Goal: Navigation & Orientation: Find specific page/section

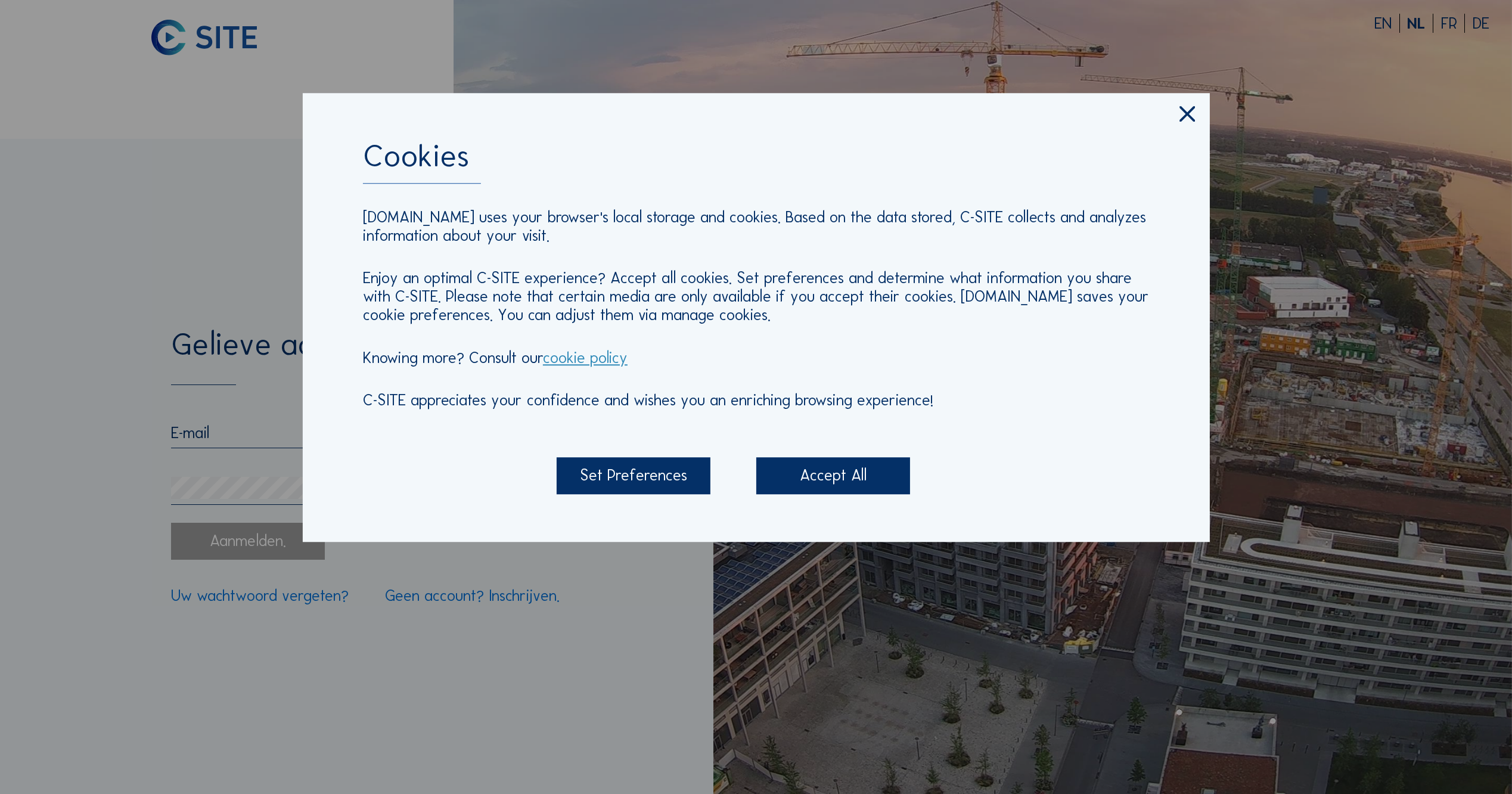
click at [642, 480] on div "Set Preferences" at bounding box center [634, 476] width 154 height 38
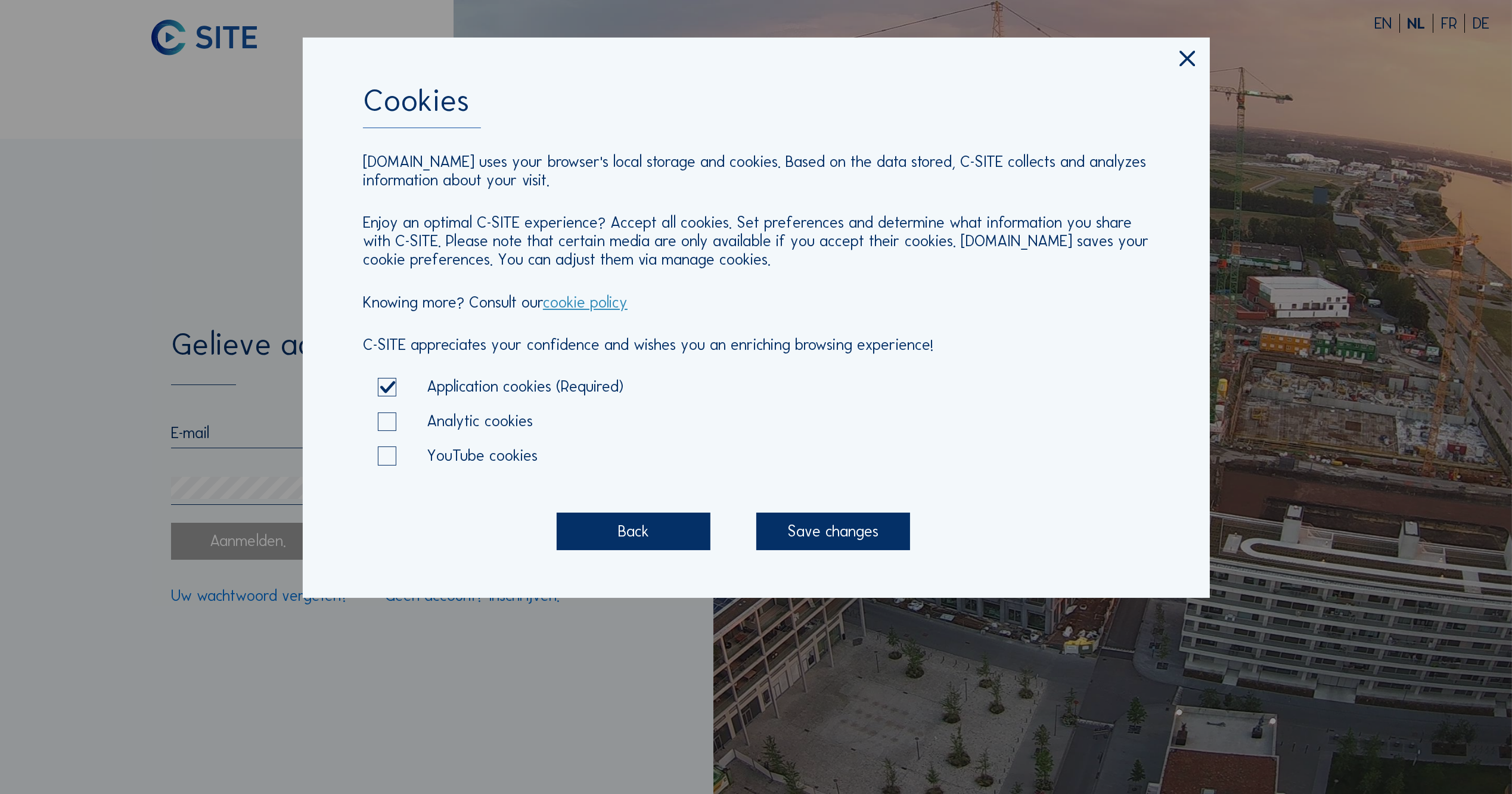
click at [831, 529] on div "Save changes" at bounding box center [833, 531] width 154 height 38
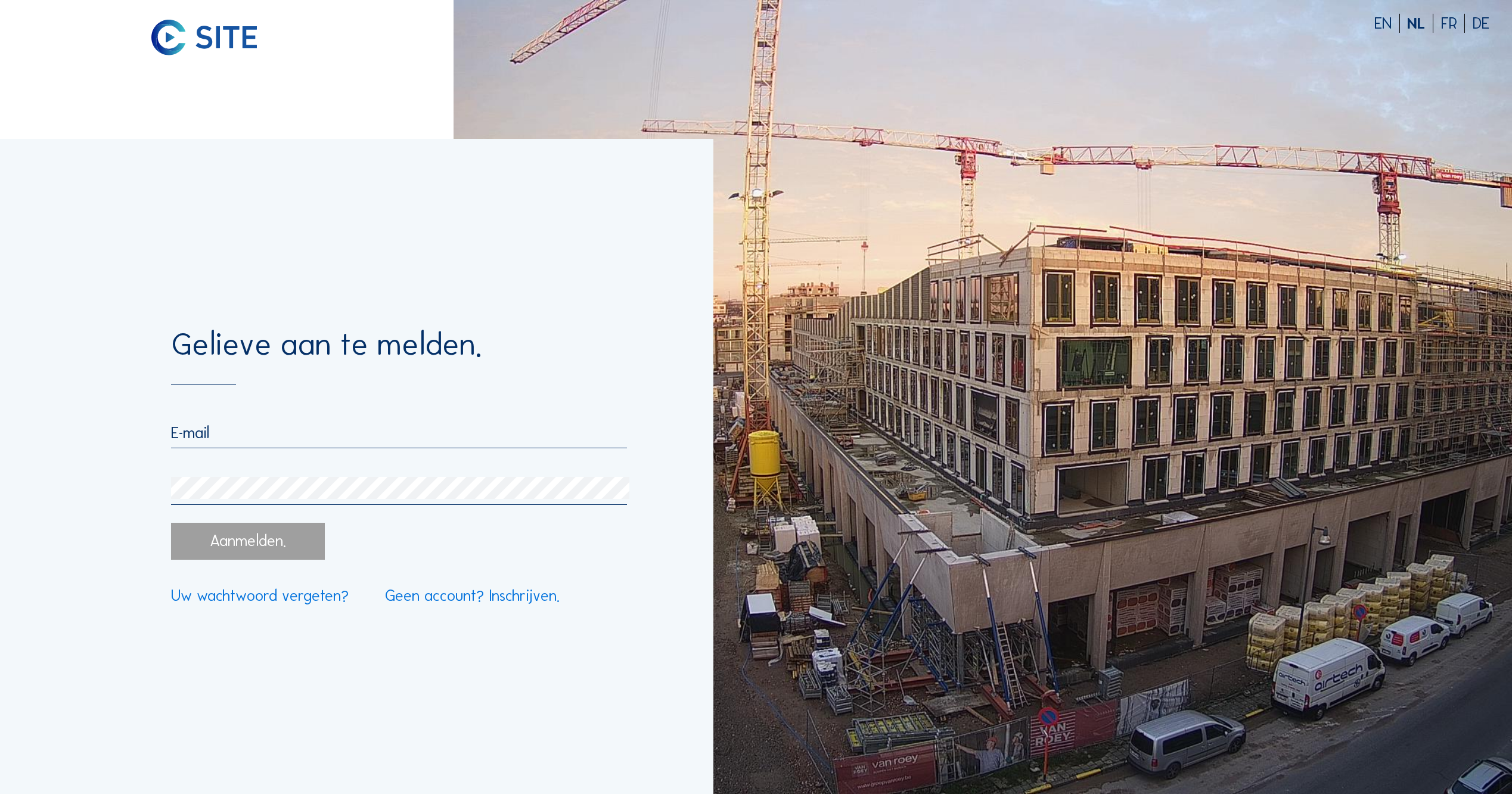
click at [232, 436] on input "email" at bounding box center [399, 432] width 456 height 19
paste input "[PERSON_NAME][EMAIL_ADDRESS][DOMAIN_NAME]"
type input "[PERSON_NAME][EMAIL_ADDRESS][DOMAIN_NAME]"
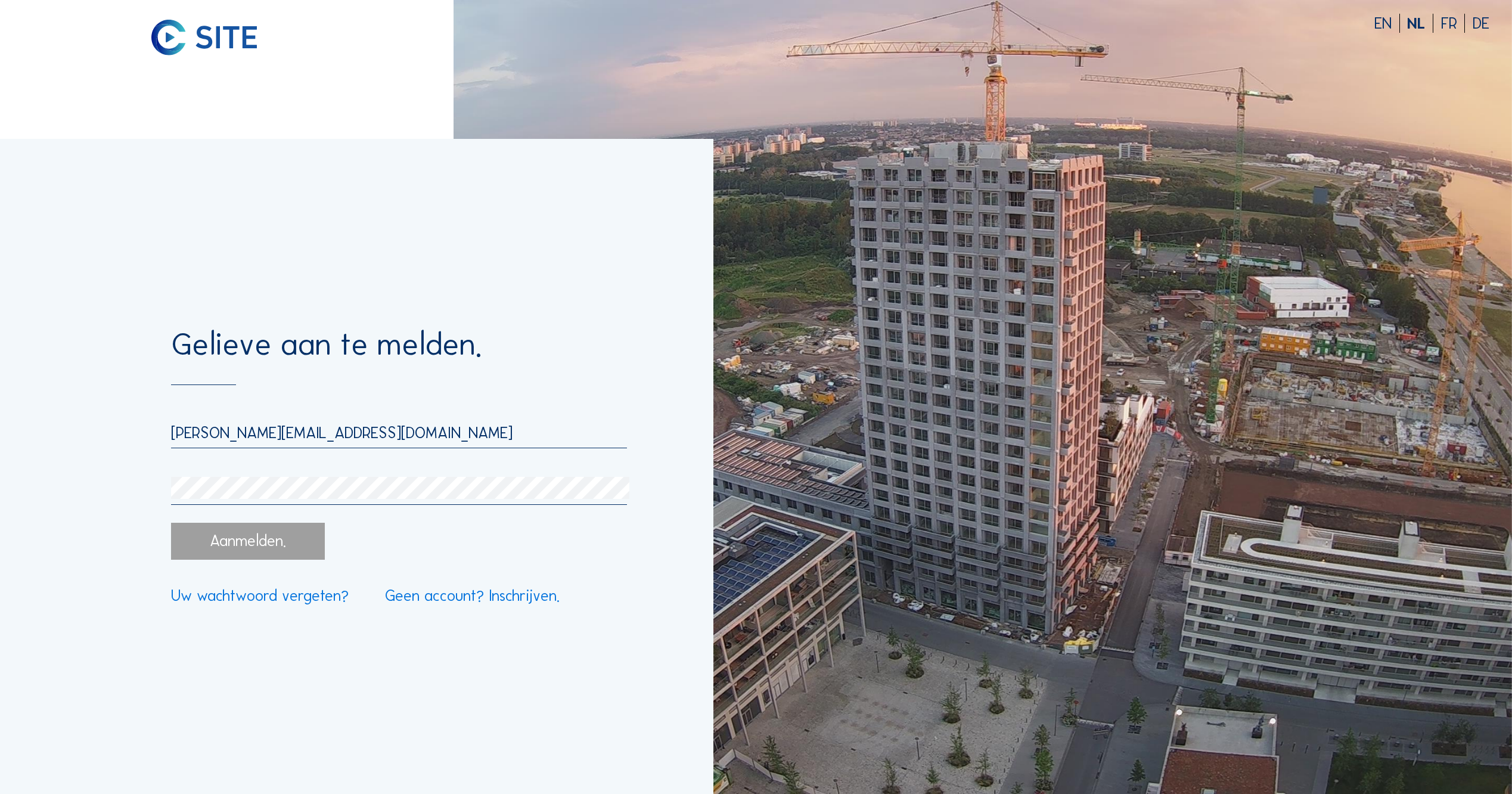
click at [263, 543] on div "Aanmelden." at bounding box center [248, 542] width 154 height 38
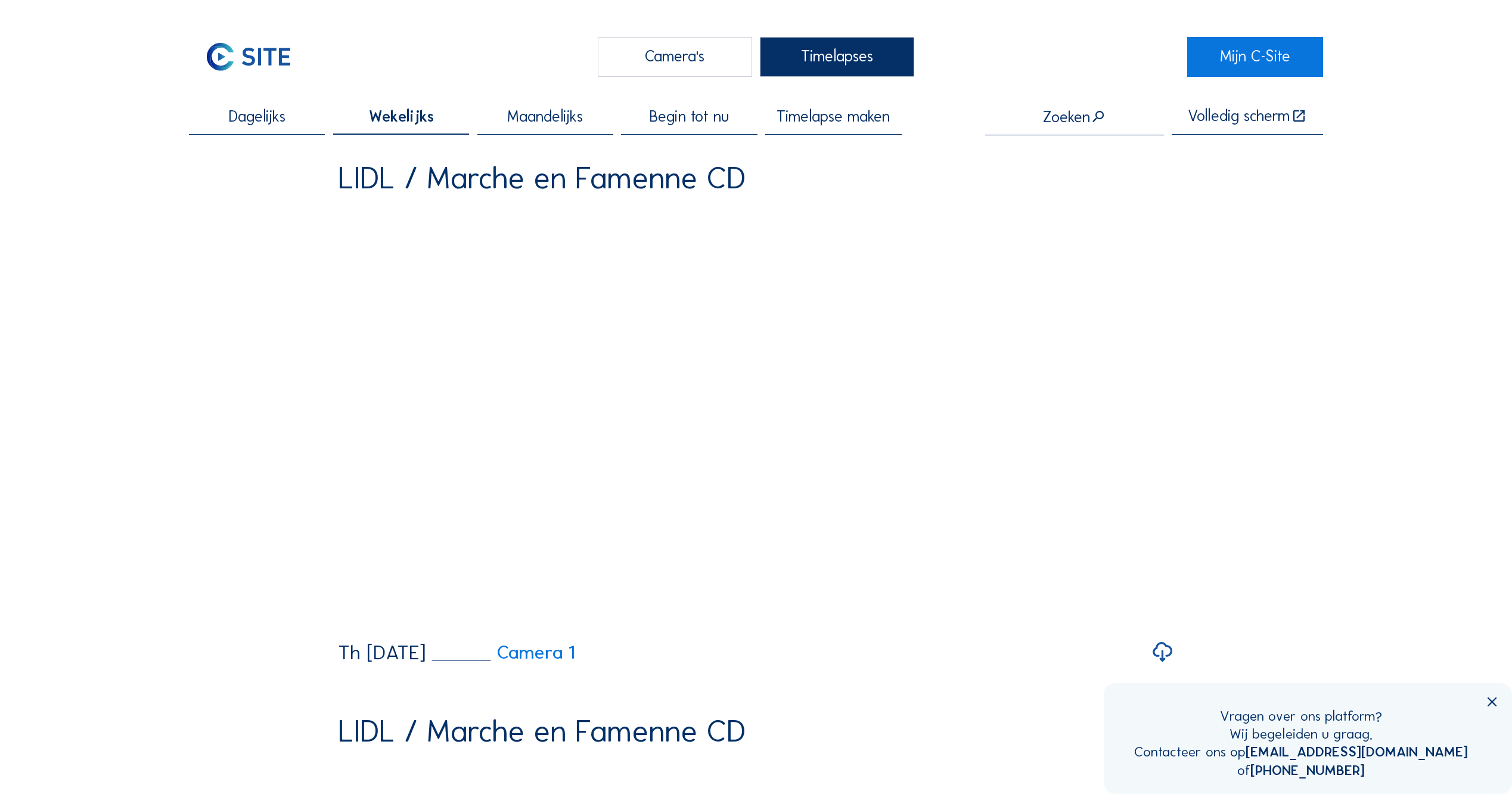
click at [672, 56] on div "Camera's" at bounding box center [674, 57] width 154 height 40
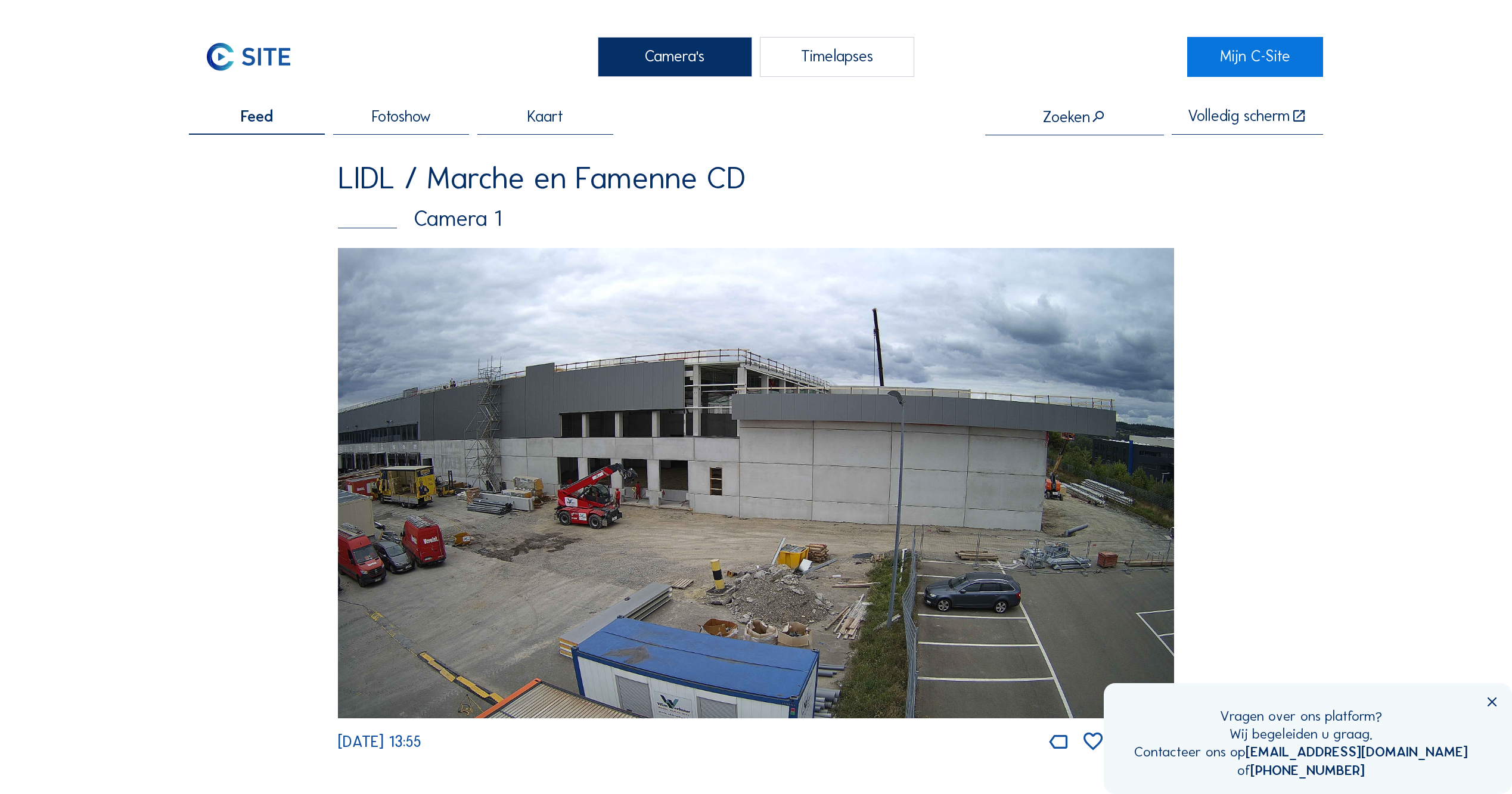
click at [543, 109] on span "Kaart" at bounding box center [545, 117] width 36 height 15
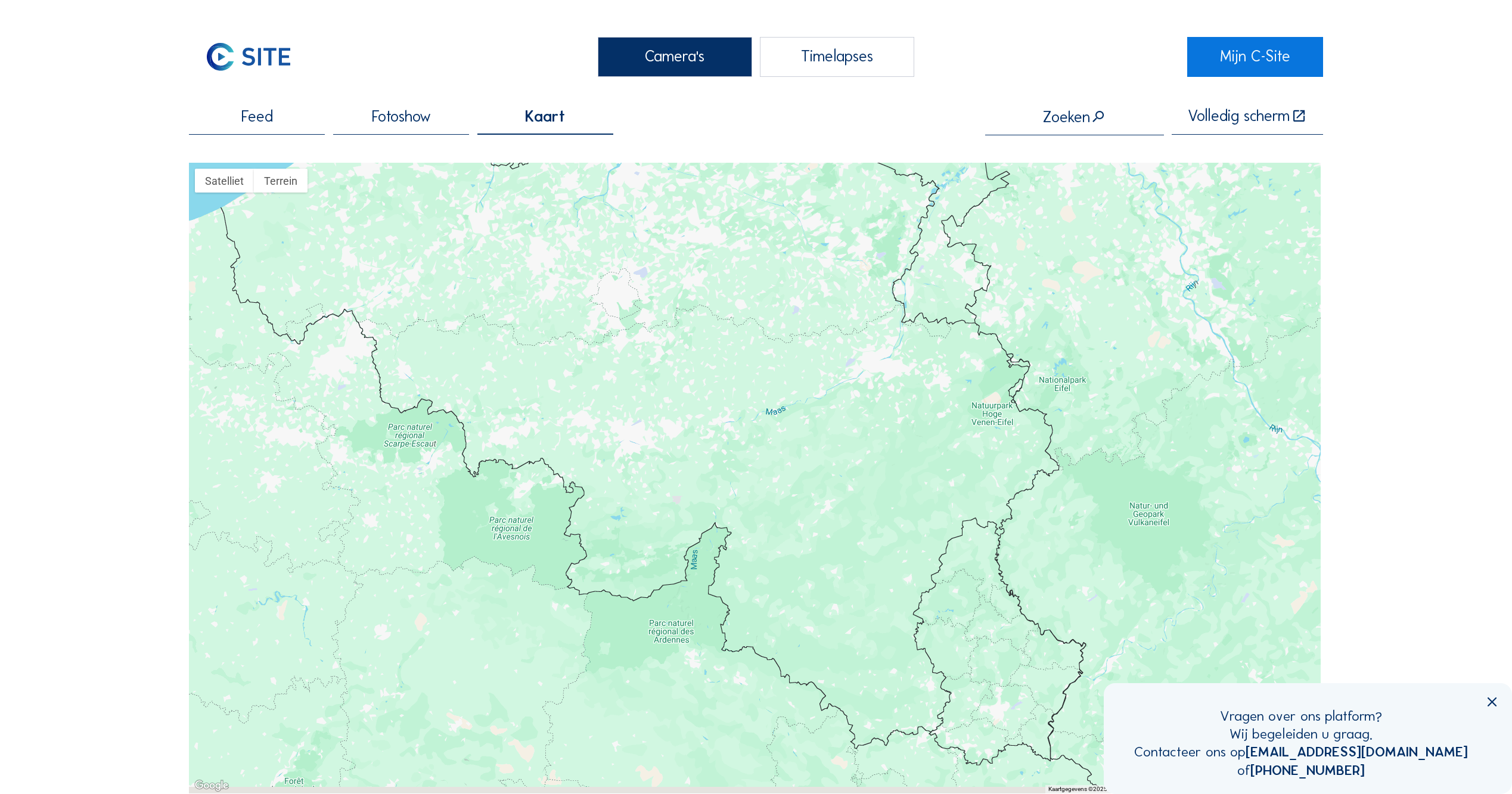
drag, startPoint x: 1059, startPoint y: 596, endPoint x: 745, endPoint y: 318, distance: 419.4
click at [745, 318] on div at bounding box center [755, 478] width 1132 height 631
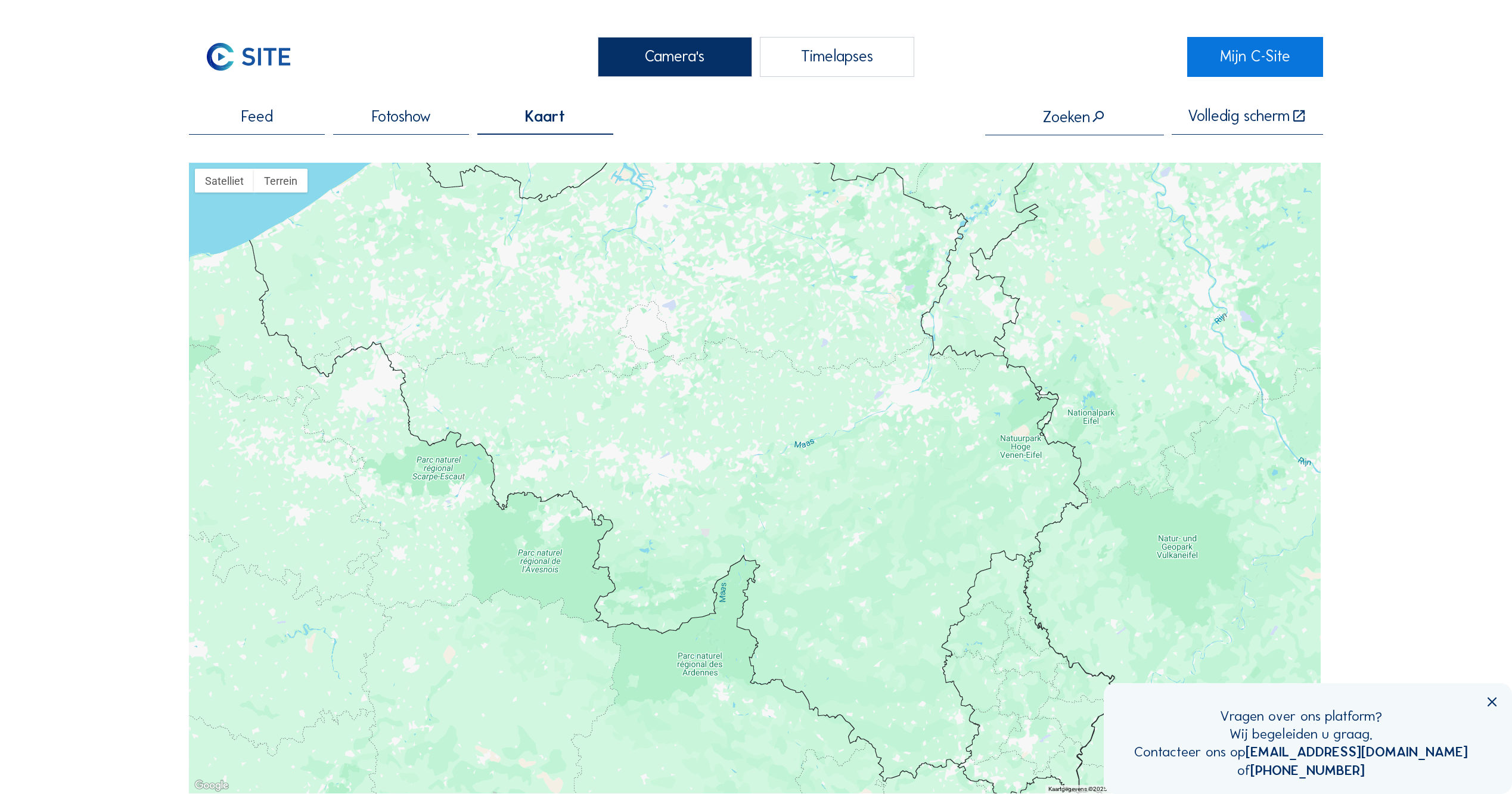
drag, startPoint x: 875, startPoint y: 382, endPoint x: 909, endPoint y: 429, distance: 58.0
click at [909, 429] on div at bounding box center [755, 478] width 1132 height 631
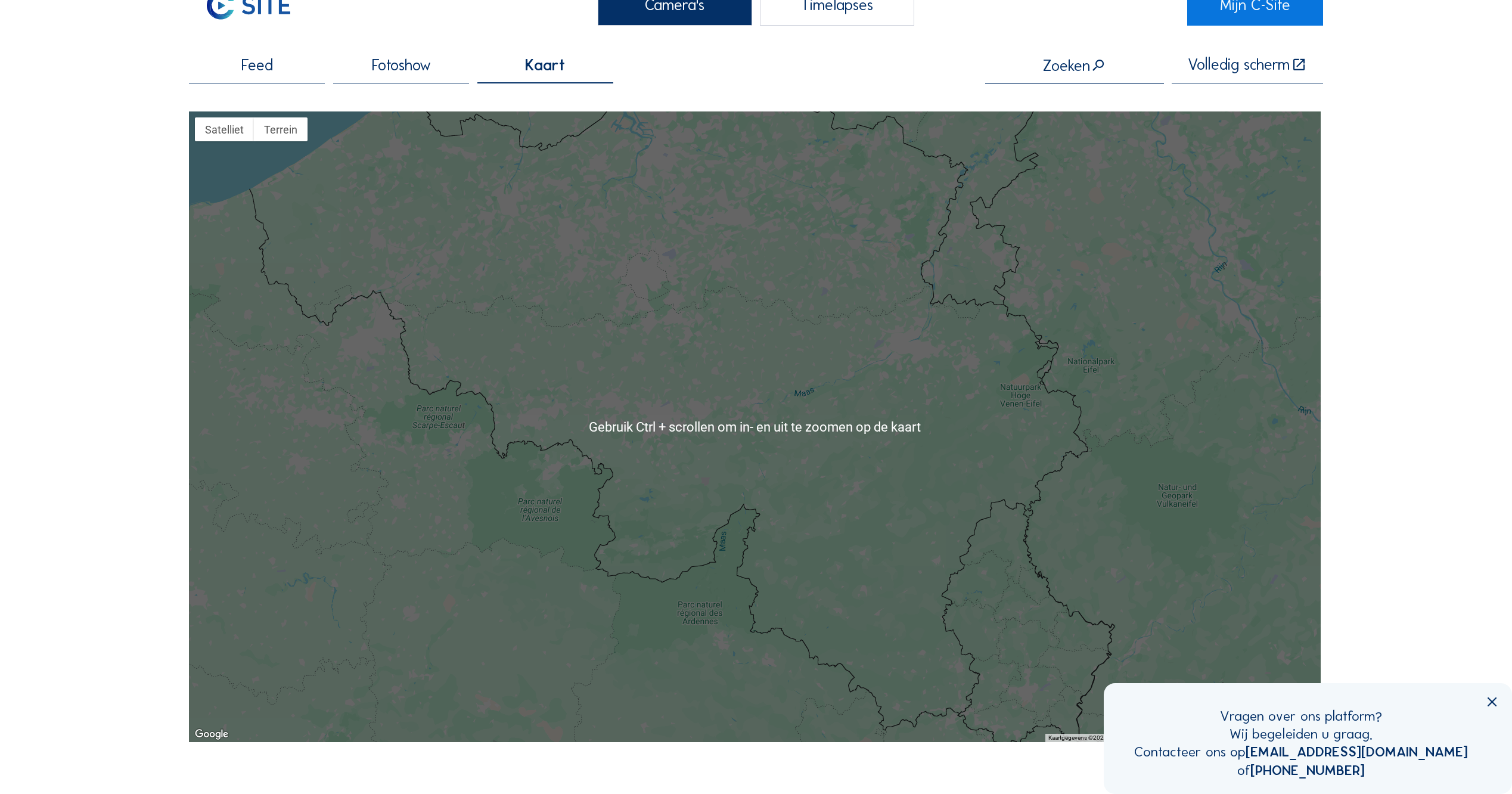
scroll to position [59, 0]
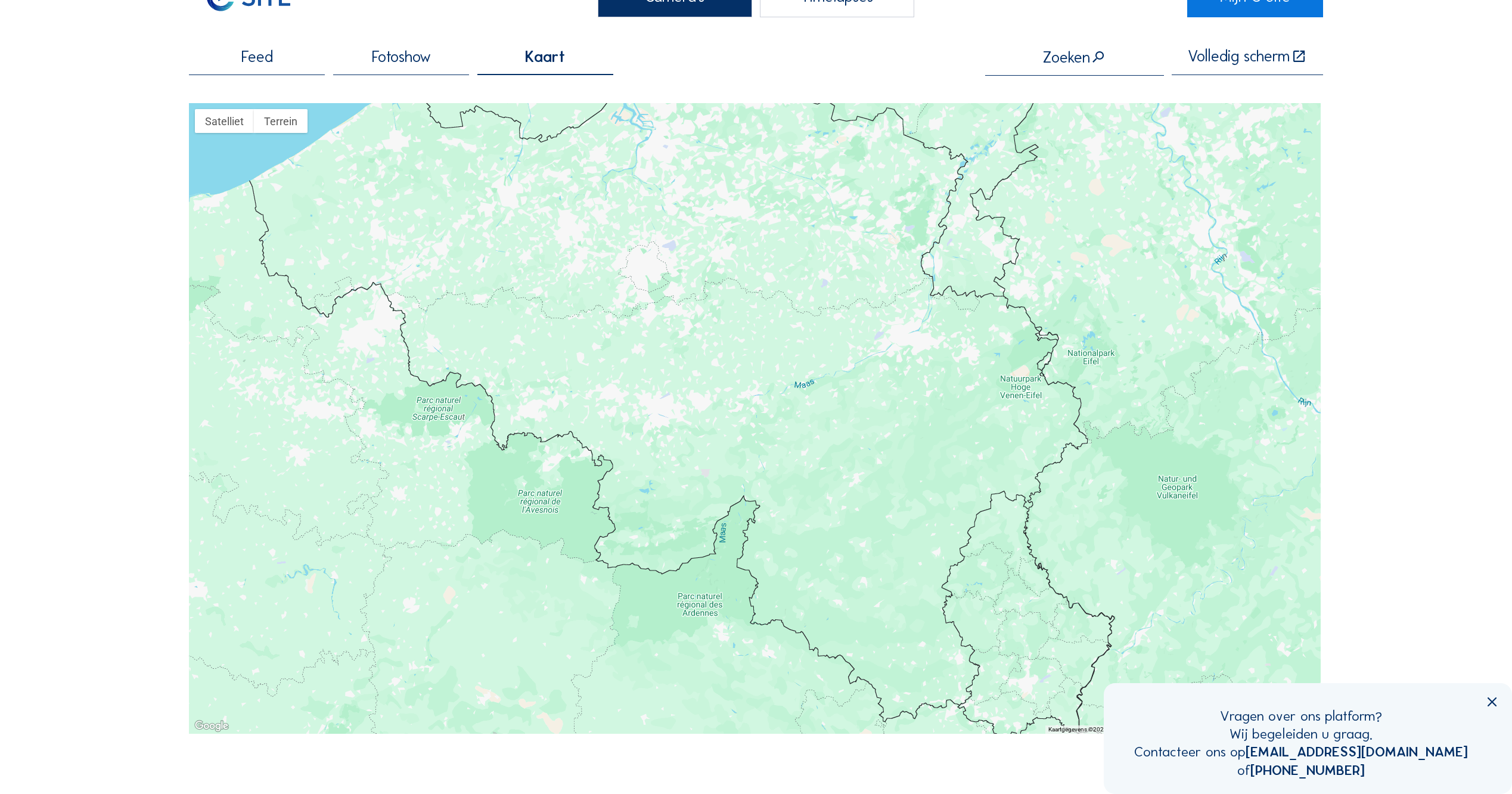
click at [262, 60] on span "Feed" at bounding box center [257, 57] width 31 height 15
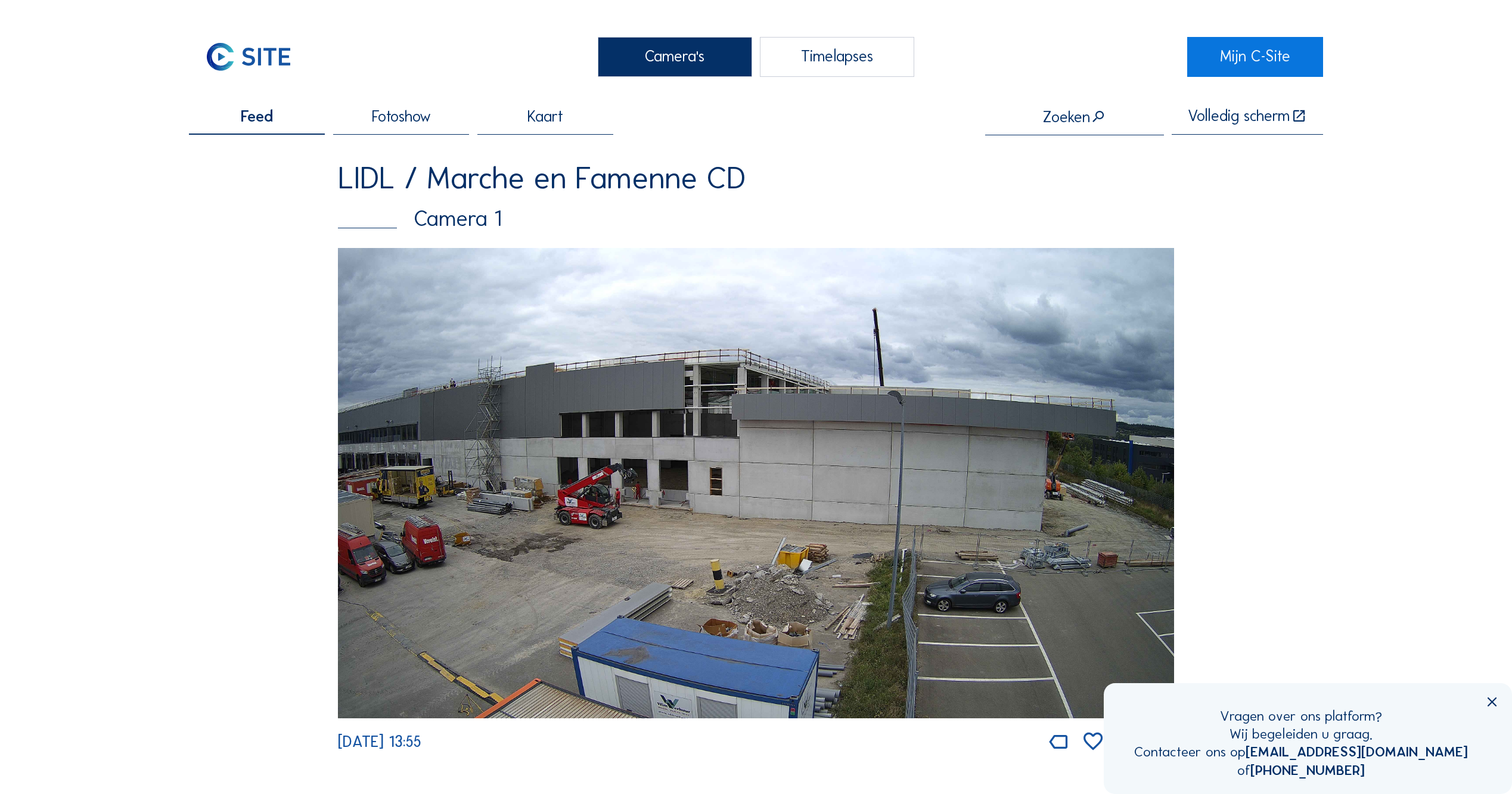
click at [843, 67] on div "Timelapses" at bounding box center [837, 57] width 154 height 40
